Goal: Transaction & Acquisition: Download file/media

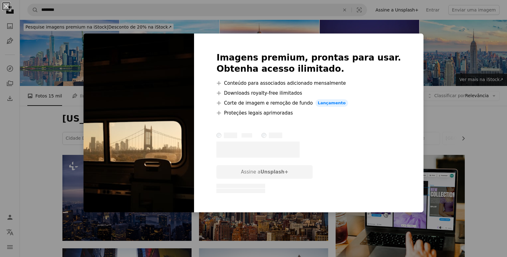
scroll to position [236, 0]
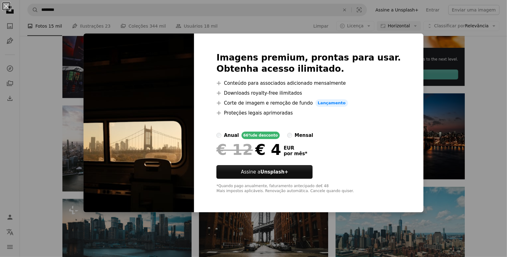
click at [475, 103] on div "An X shape Imagens premium, prontas para usar. Obtenha acesso ilimitado. A plus…" at bounding box center [253, 128] width 507 height 257
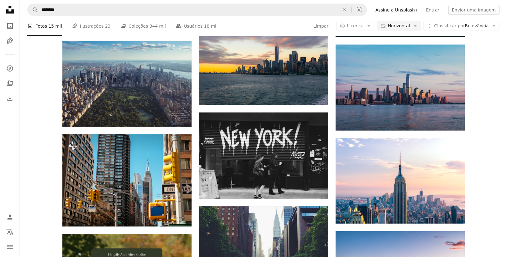
scroll to position [659, 0]
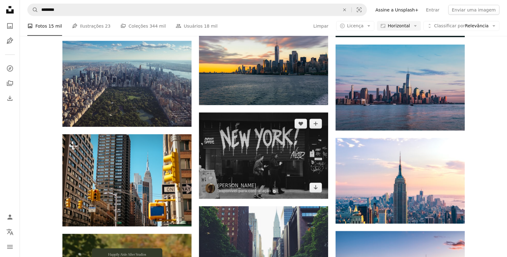
click at [289, 113] on img at bounding box center [263, 156] width 129 height 86
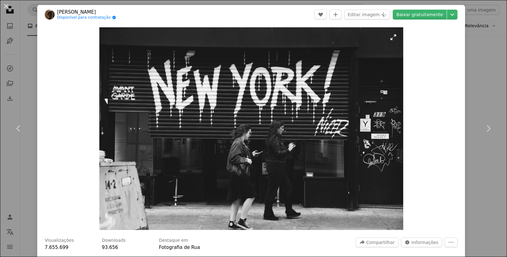
click at [285, 136] on img "Ampliar esta imagem" at bounding box center [251, 128] width 304 height 203
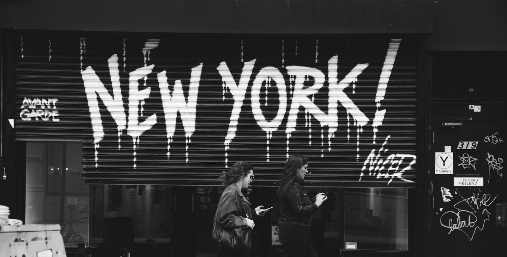
scroll to position [41, 0]
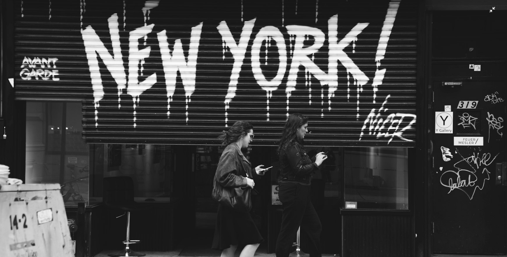
click at [285, 136] on img "Diminuir esta imagem" at bounding box center [254, 128] width 508 height 339
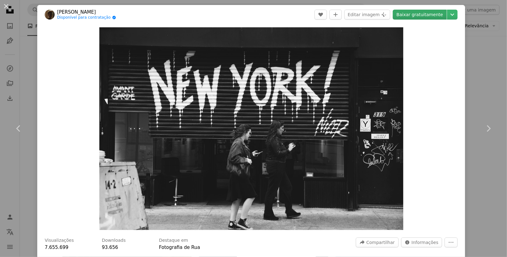
click at [435, 17] on link "Baixar gratuitamente" at bounding box center [420, 15] width 54 height 10
